Goal: Information Seeking & Learning: Learn about a topic

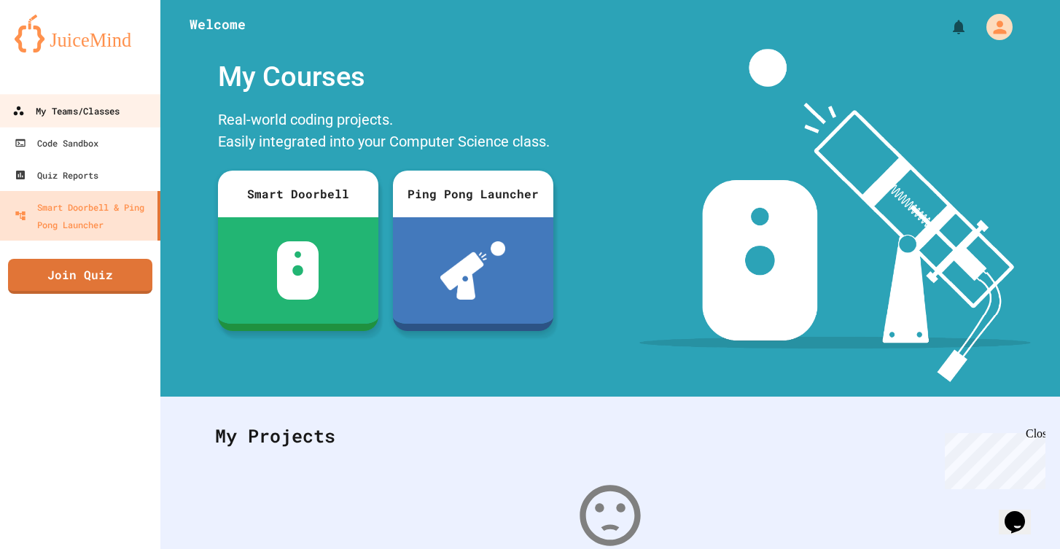
click at [39, 126] on link "My Teams/Classes" at bounding box center [80, 110] width 165 height 33
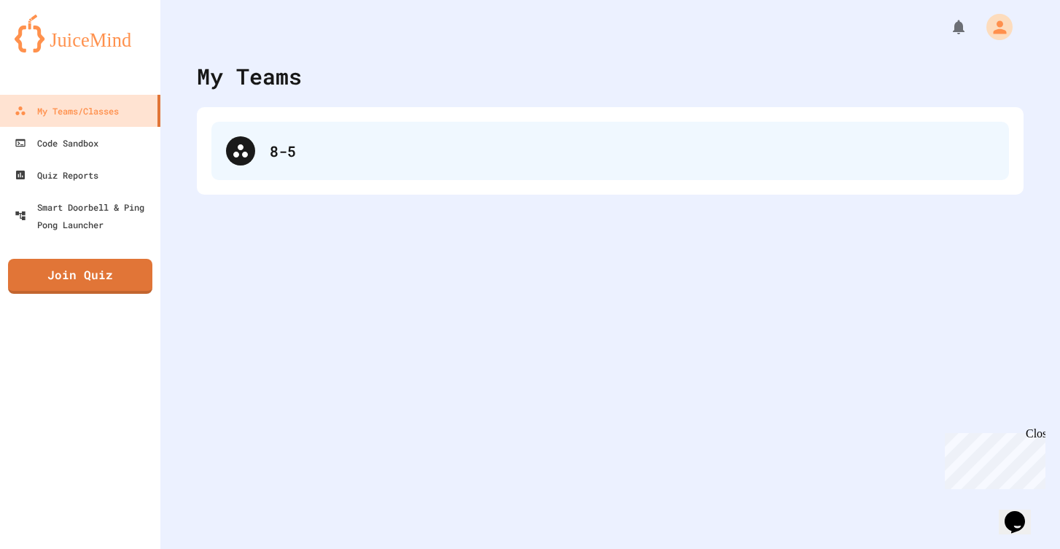
click at [319, 155] on div "8-5" at bounding box center [632, 151] width 725 height 22
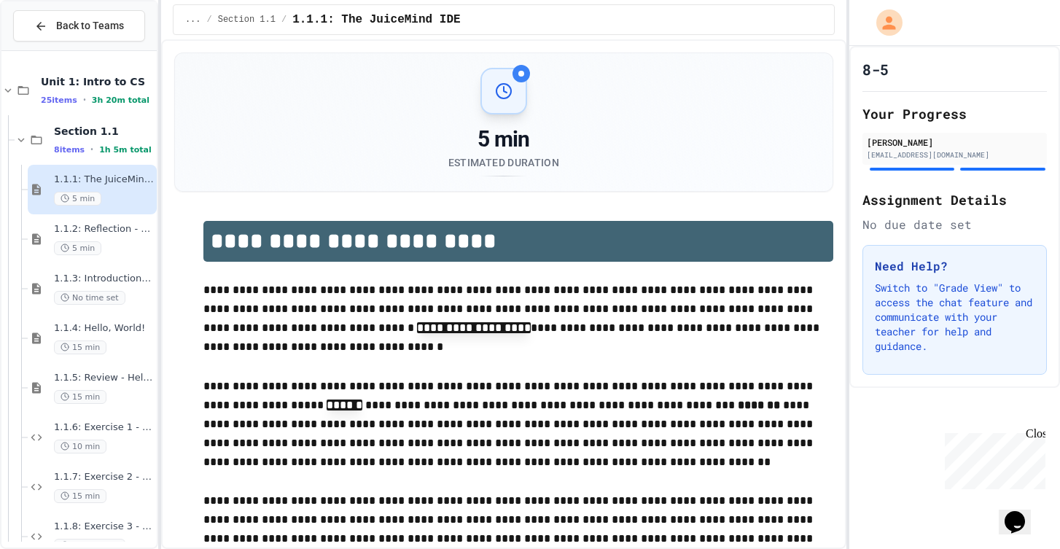
scroll to position [41, 0]
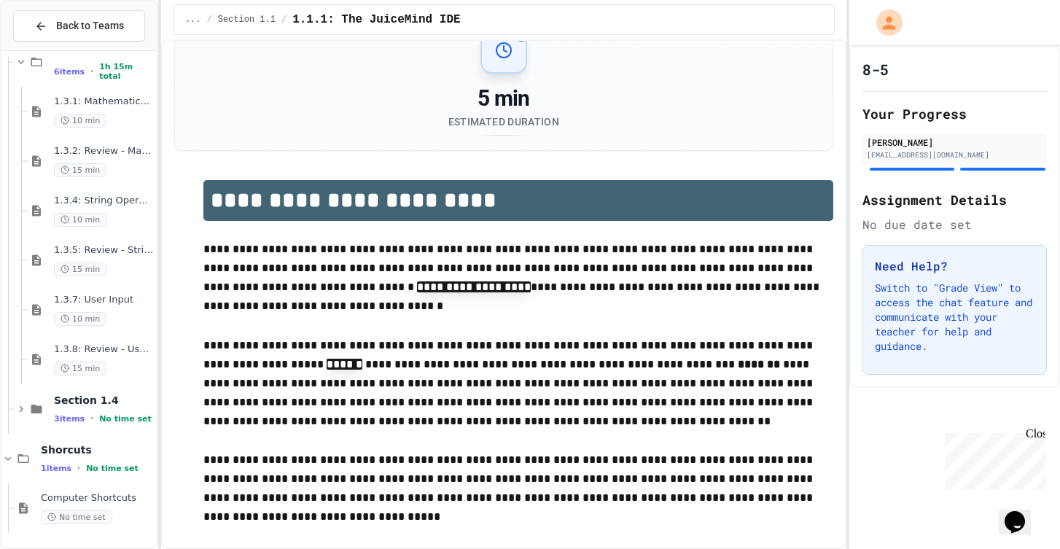
click at [110, 485] on div "Computer Shortcuts No time set" at bounding box center [86, 508] width 142 height 50
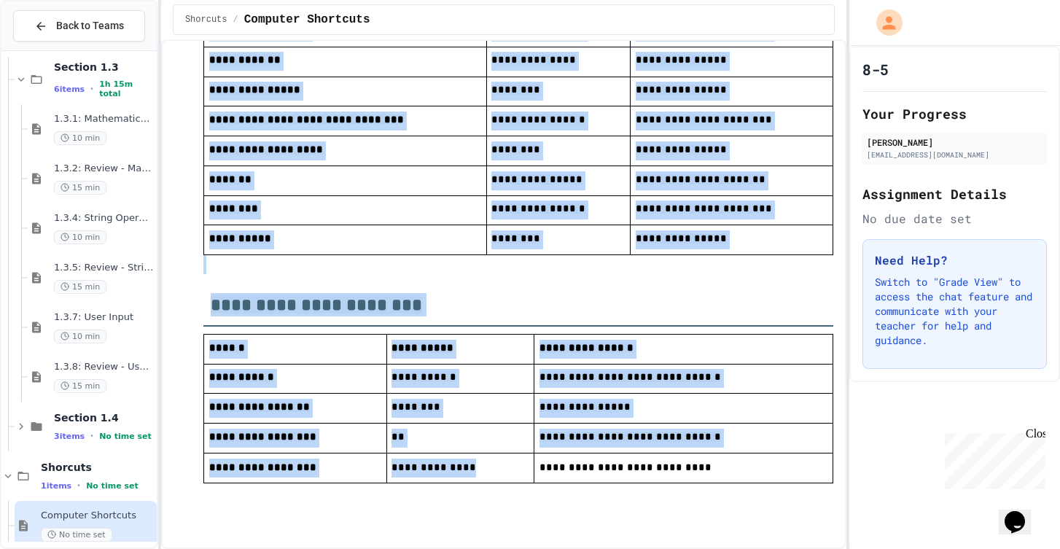
scroll to position [1245, 0]
drag, startPoint x: 197, startPoint y: 235, endPoint x: 822, endPoint y: 483, distance: 672.8
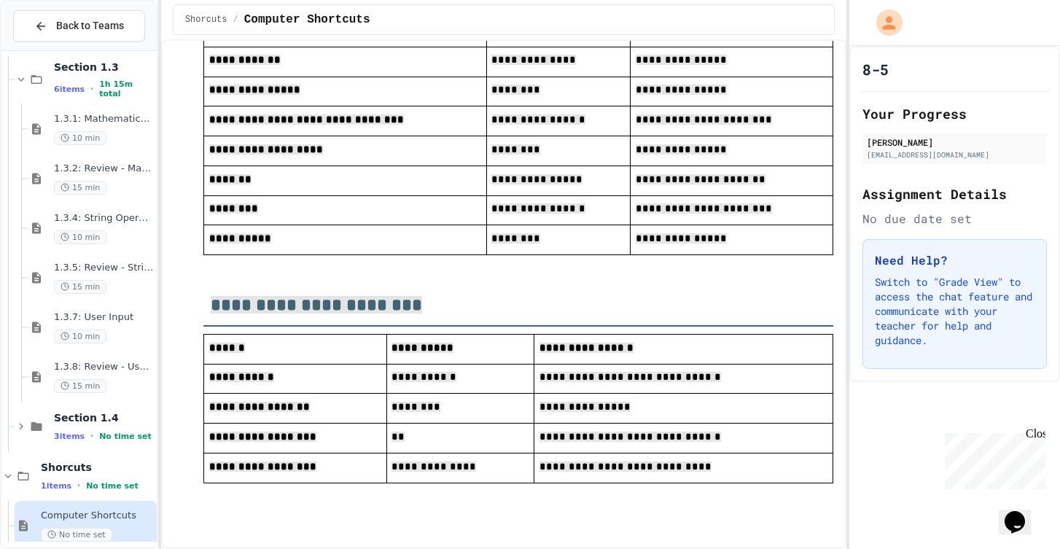
click at [253, 3] on div "Shorcuts / Computer Shortcuts" at bounding box center [503, 19] width 685 height 39
